Goal: Task Accomplishment & Management: Manage account settings

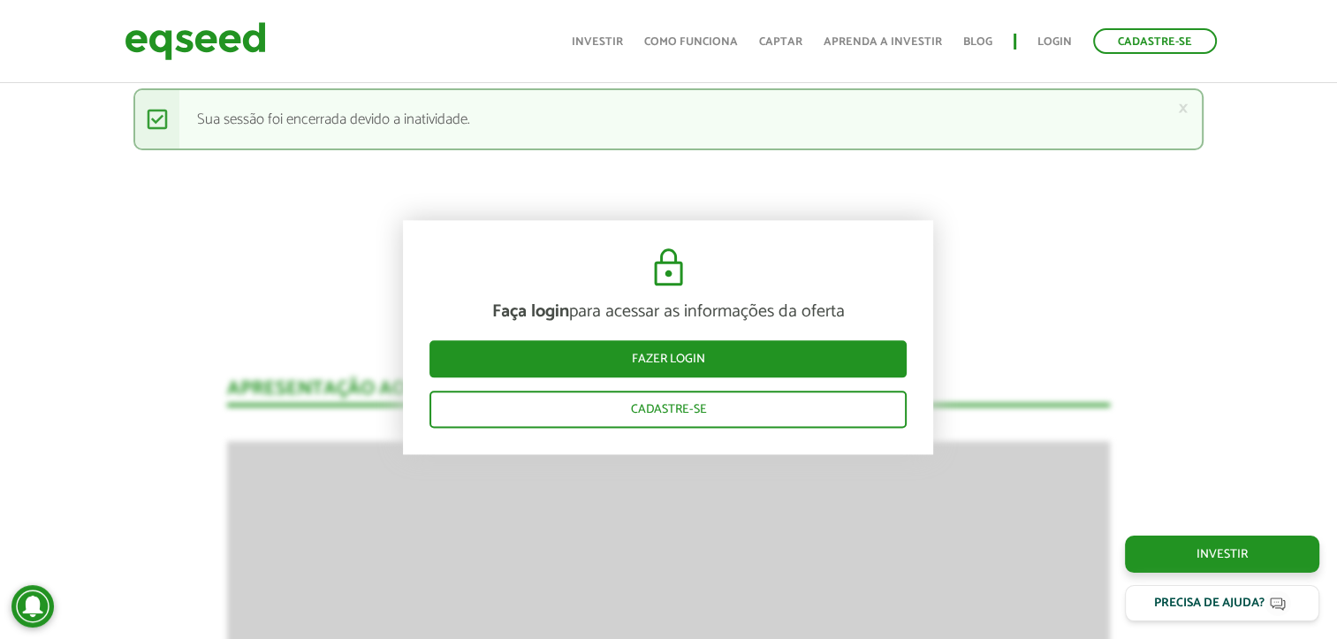
scroll to position [2099, 0]
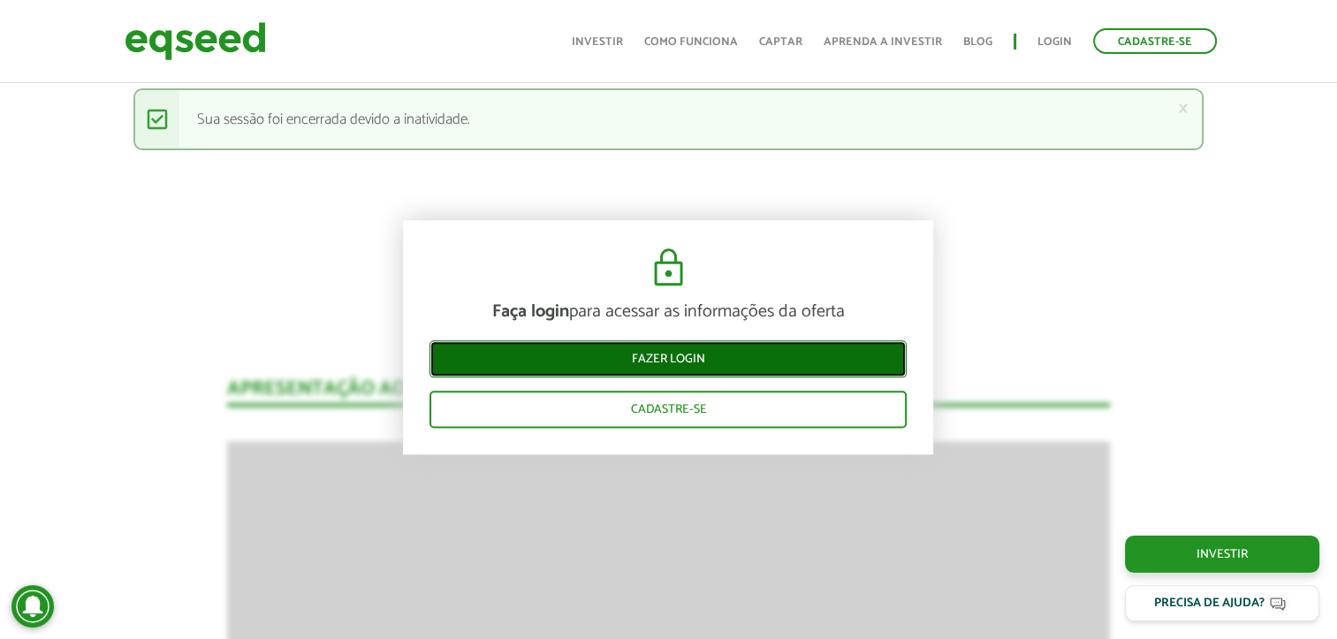
click at [602, 357] on link "Fazer login" at bounding box center [667, 359] width 477 height 37
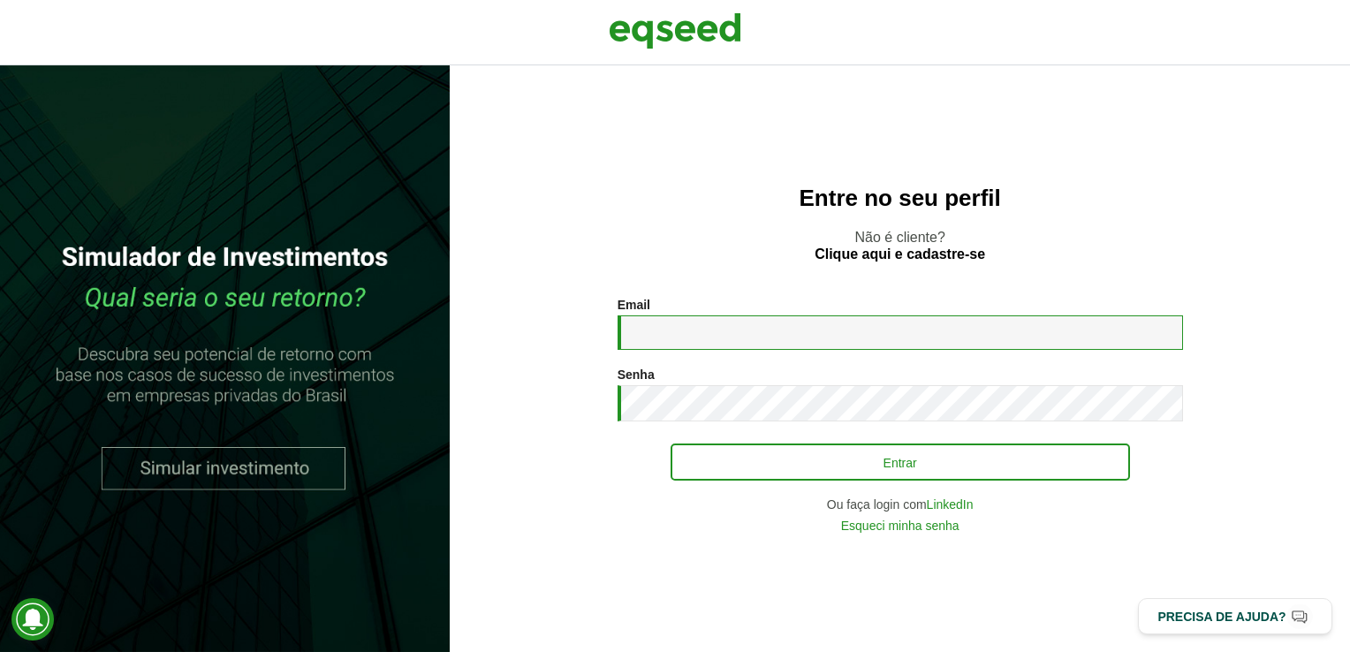
type input "**********"
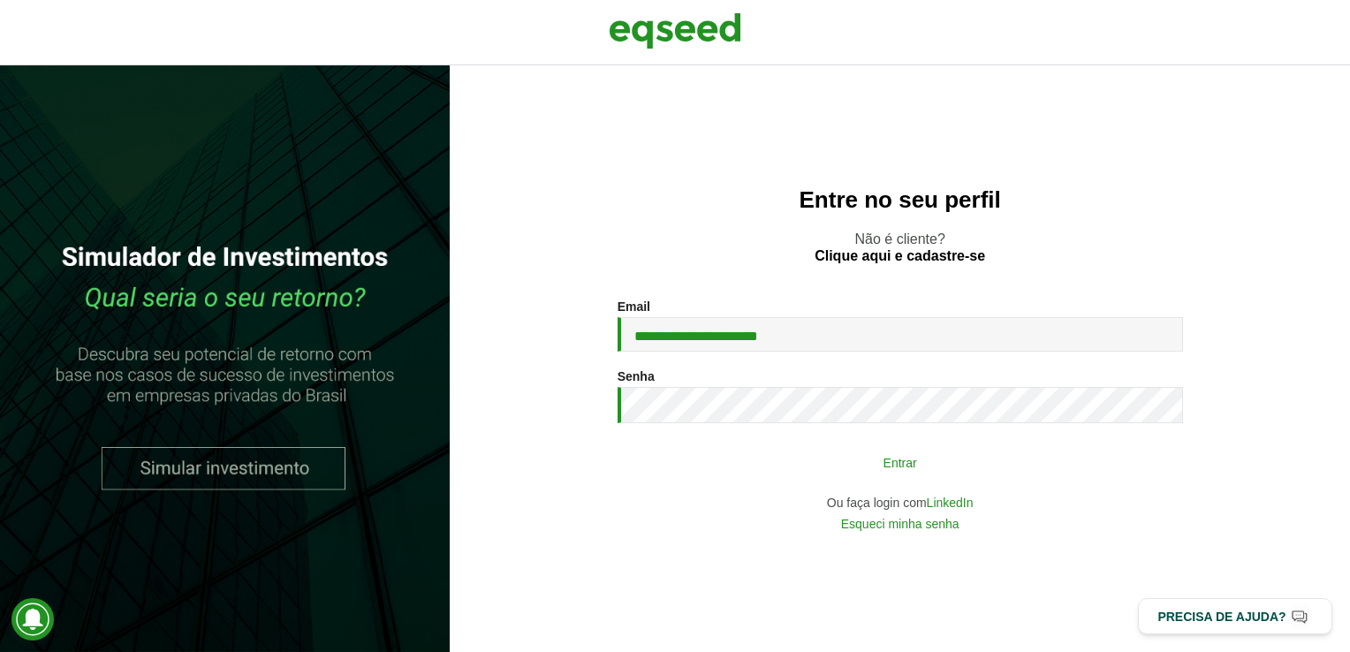
click at [741, 458] on button "Entrar" at bounding box center [900, 462] width 459 height 34
